Goal: Information Seeking & Learning: Find specific page/section

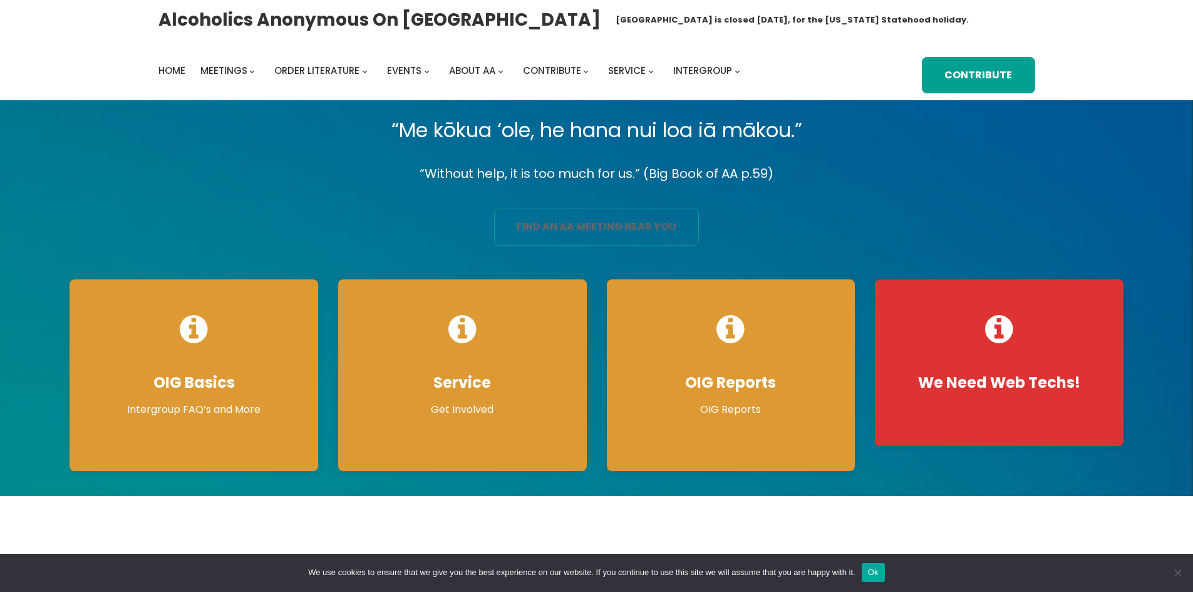
click at [578, 233] on link "find an aa meeting near you" at bounding box center [596, 227] width 205 height 37
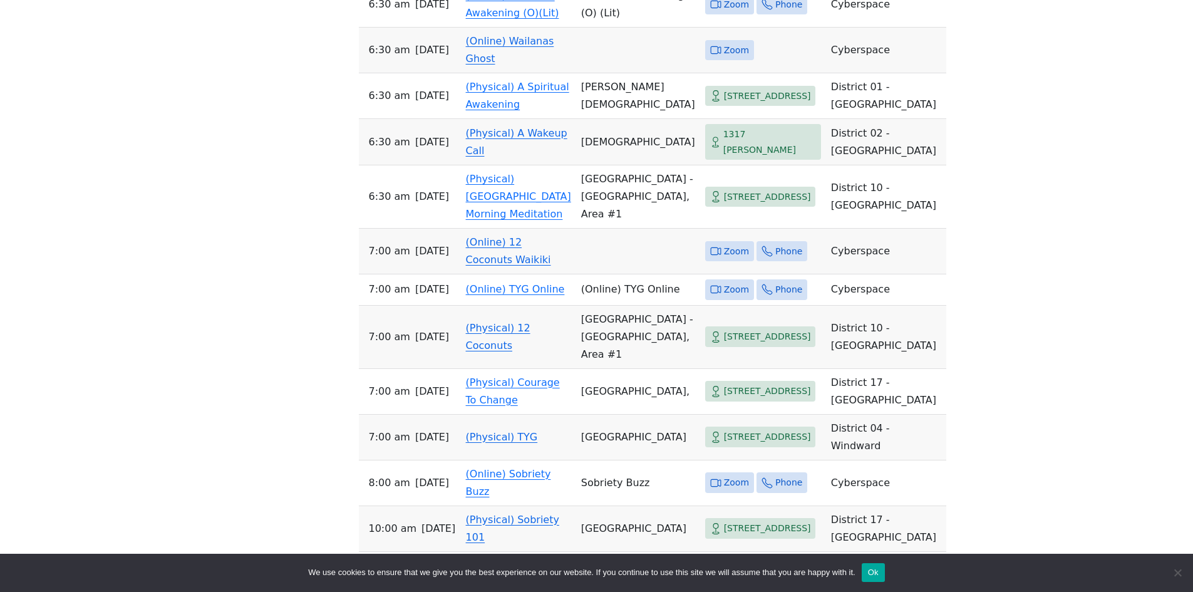
scroll to position [689, 0]
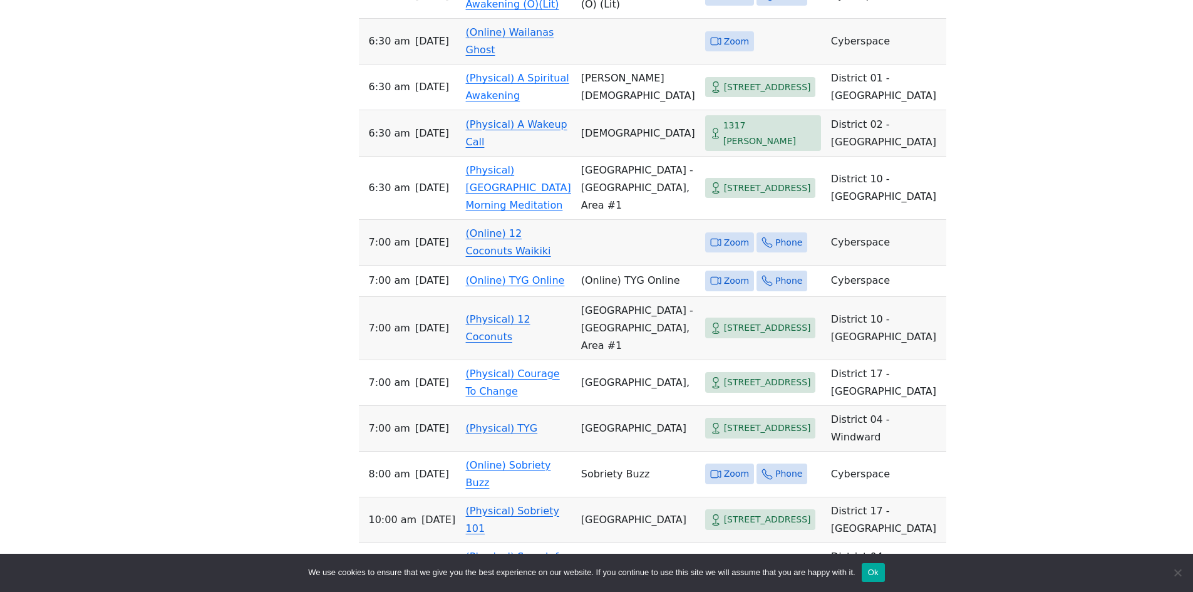
click at [487, 257] on link "(Online) 12 Coconuts Waikiki" at bounding box center [508, 241] width 85 height 29
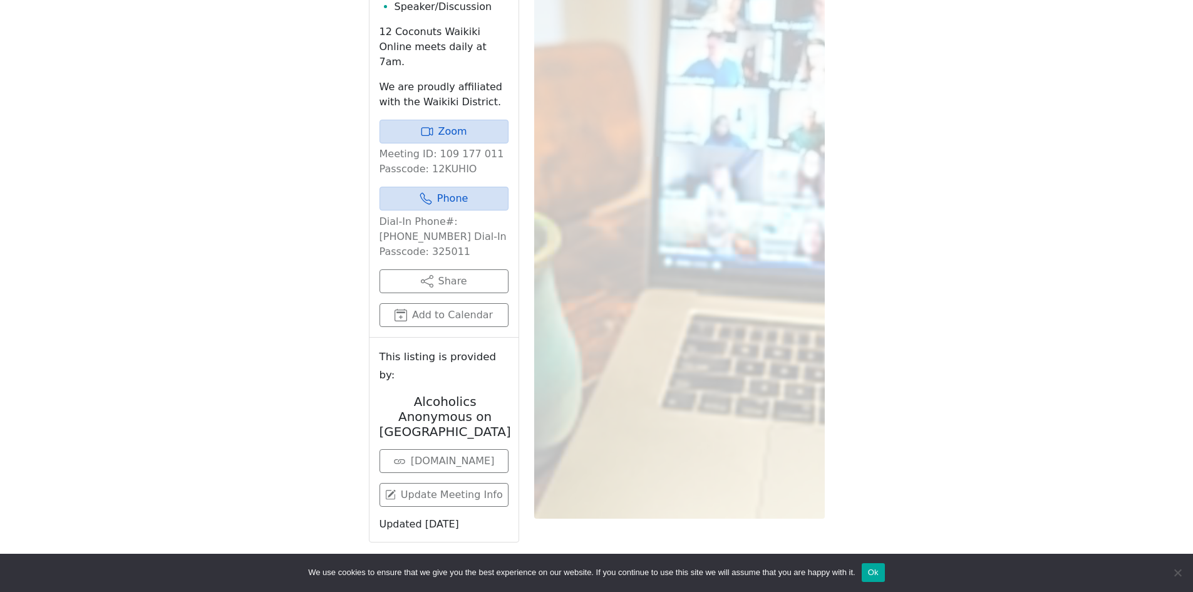
scroll to position [509, 0]
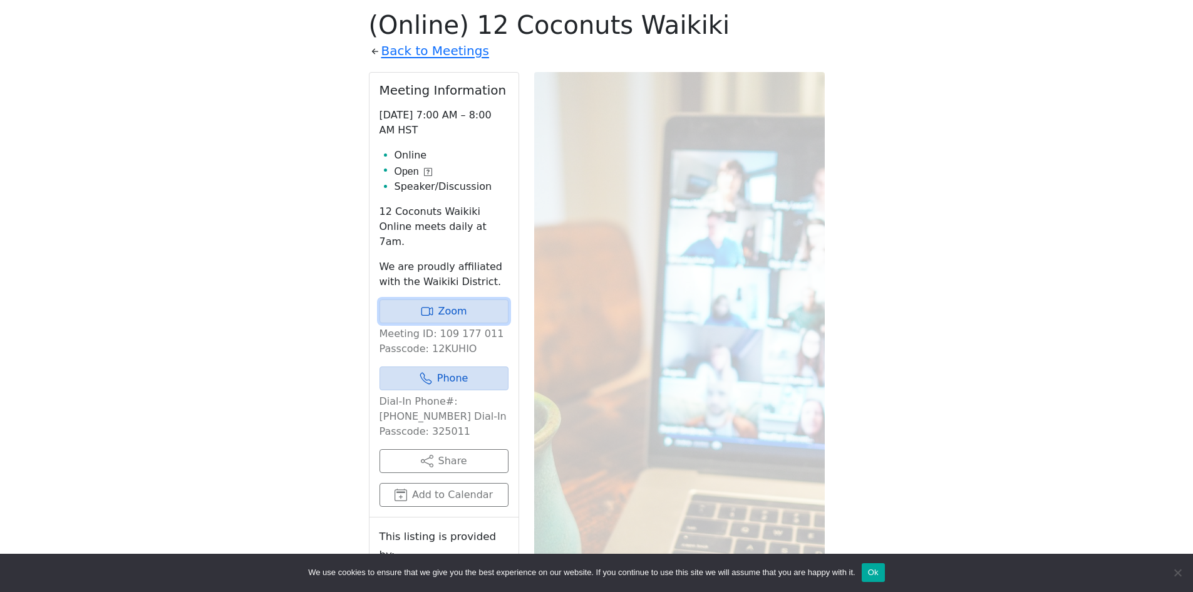
click at [487, 299] on link "Zoom" at bounding box center [444, 311] width 129 height 24
